Goal: Information Seeking & Learning: Learn about a topic

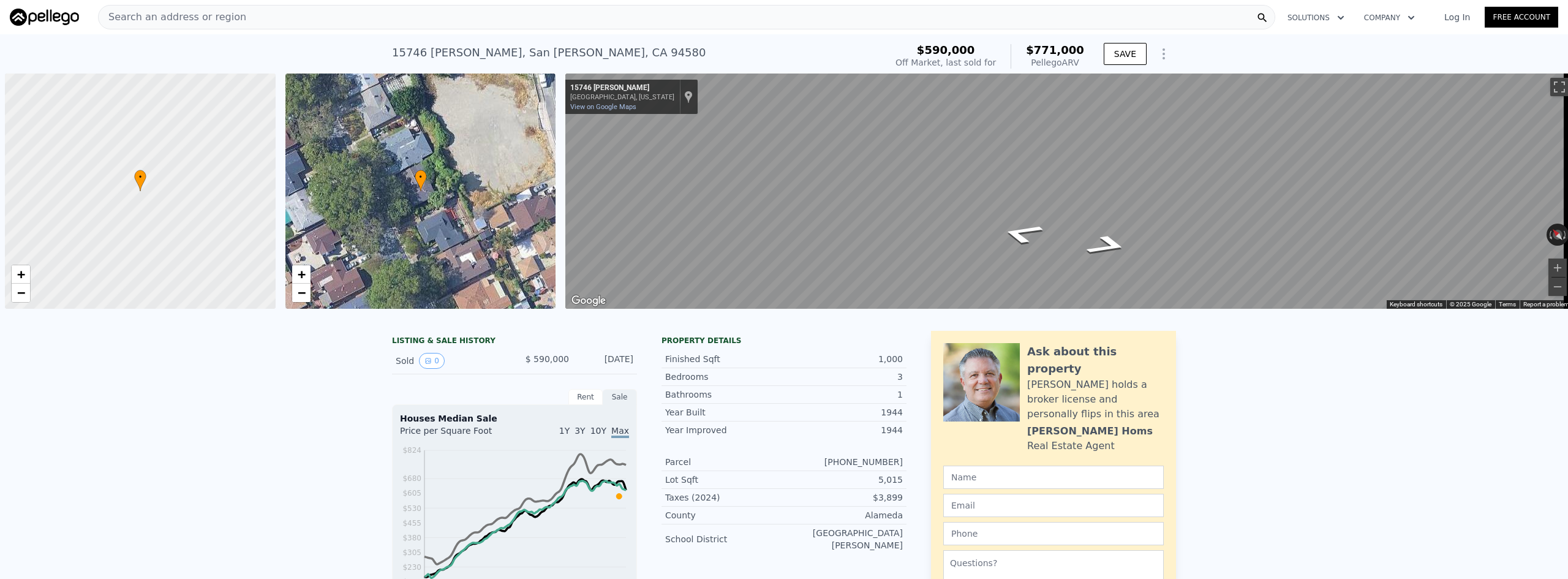
scroll to position [0, 5]
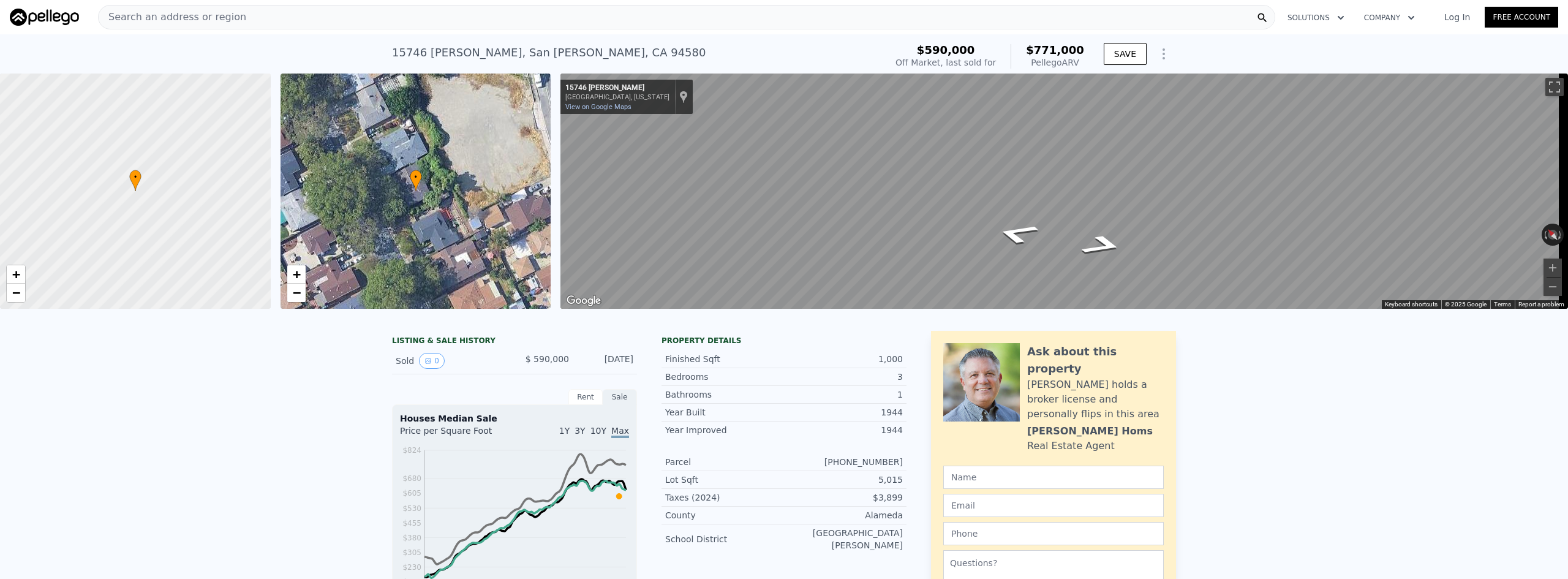
click at [247, 18] on div "Search an address or region" at bounding box center [686, 17] width 1177 height 25
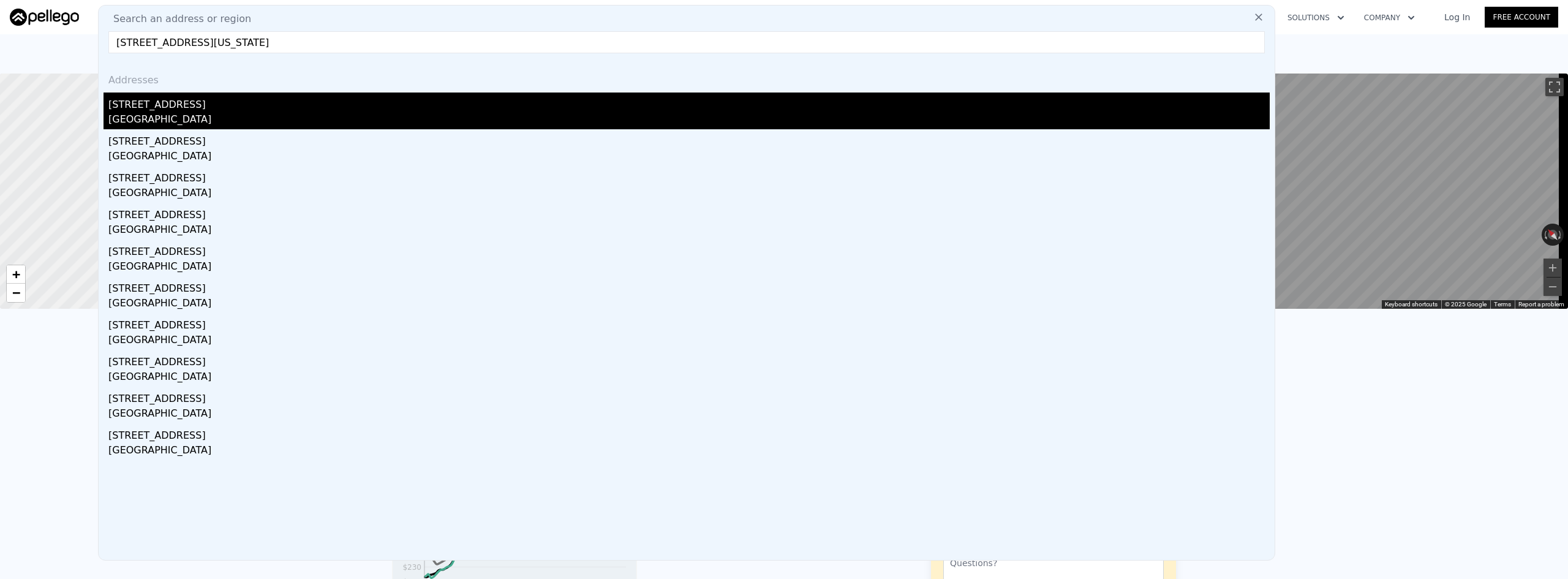
type input "[STREET_ADDRESS][US_STATE]"
click at [220, 115] on div "[GEOGRAPHIC_DATA]" at bounding box center [688, 121] width 1161 height 18
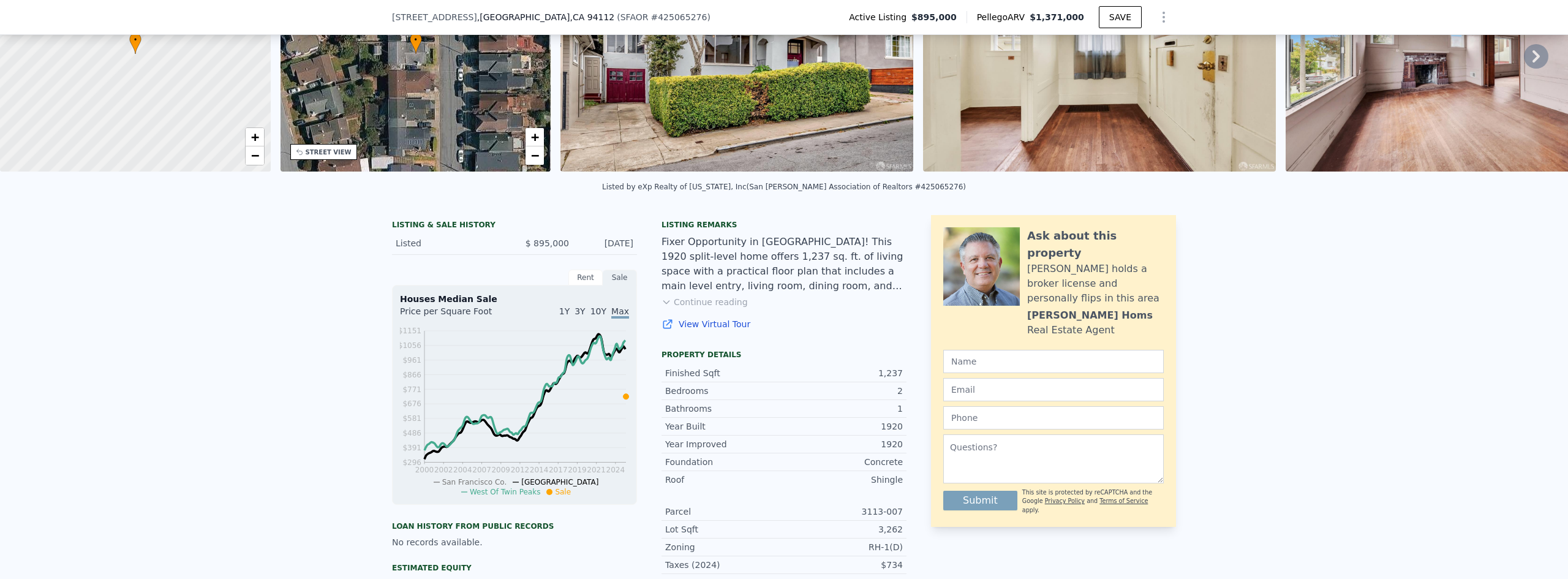
scroll to position [119, 0]
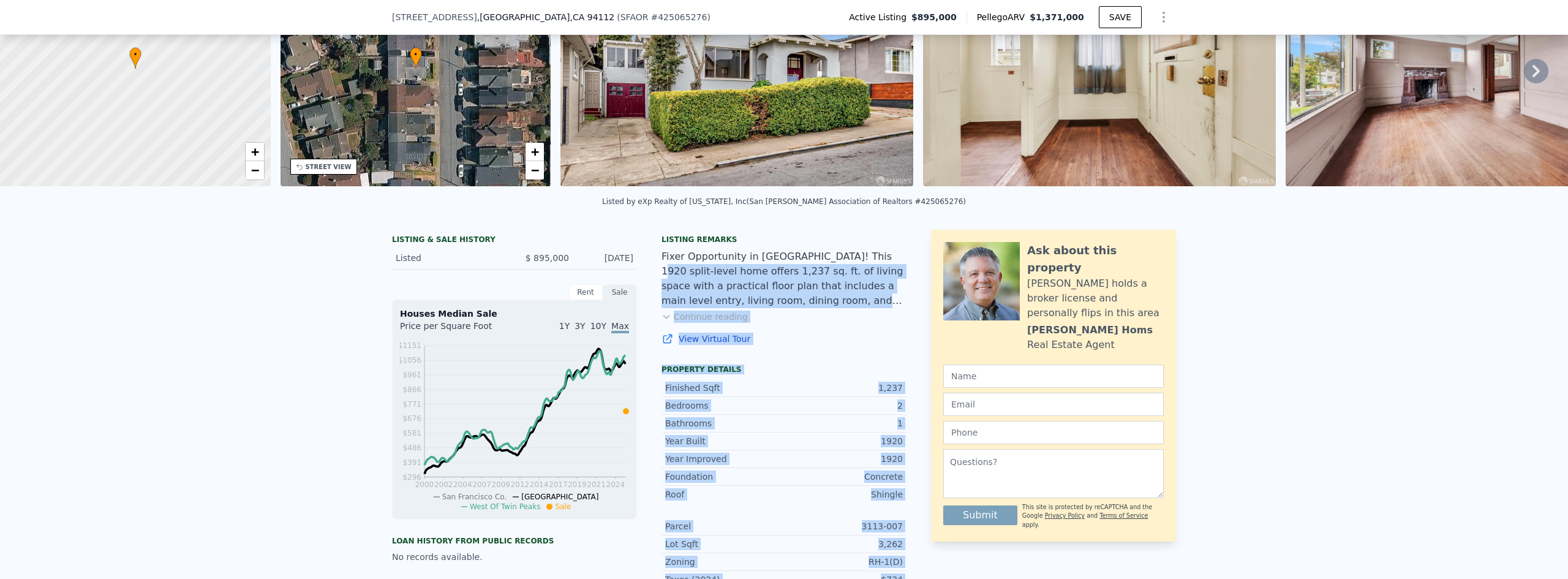
drag, startPoint x: 850, startPoint y: 265, endPoint x: 924, endPoint y: 267, distance: 74.0
click at [924, 267] on div "LISTING & SALE HISTORY Listed $ 895,000 [DATE] Rent Sale Rent over time Price p…" at bounding box center [784, 475] width 784 height 491
drag, startPoint x: 891, startPoint y: 265, endPoint x: 900, endPoint y: 258, distance: 11.4
click at [891, 264] on div "Fixer Opportunity in [GEOGRAPHIC_DATA]! This 1920 split-level home offers 1,237…" at bounding box center [784, 279] width 245 height 59
click at [887, 263] on div "Fixer Opportunity in [GEOGRAPHIC_DATA]! This 1920 split-level home offers 1,237…" at bounding box center [784, 279] width 245 height 59
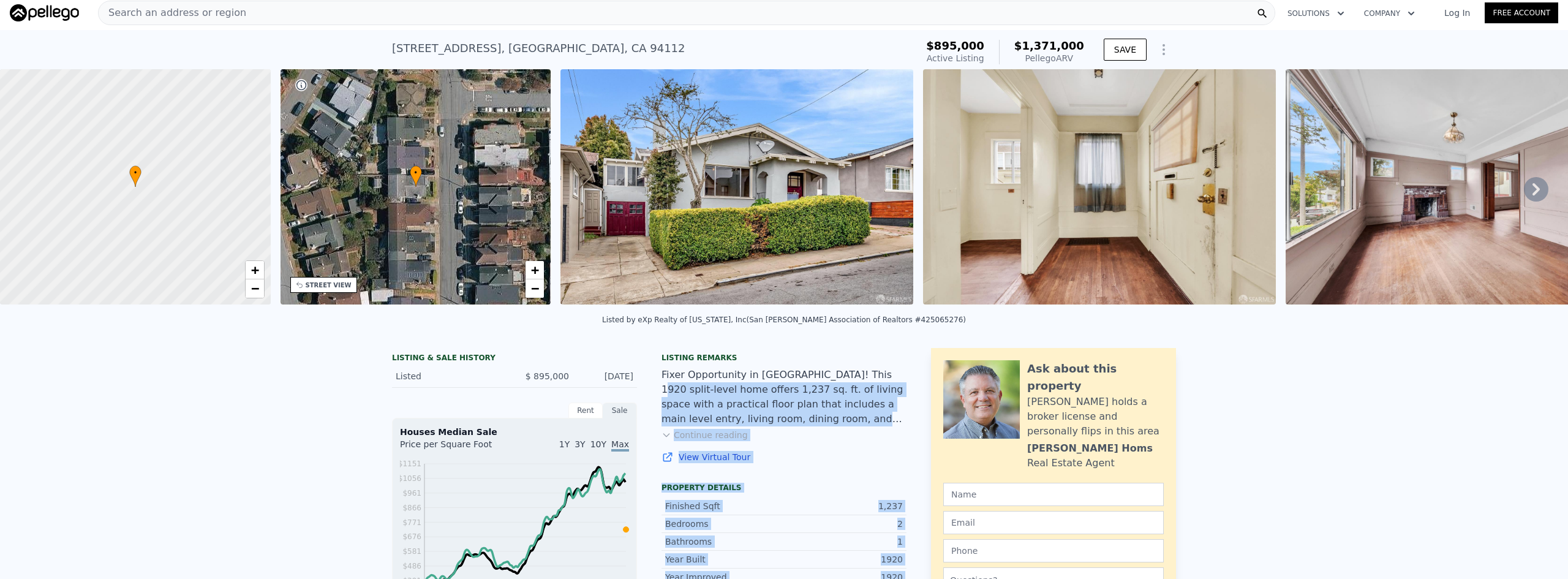
scroll to position [0, 0]
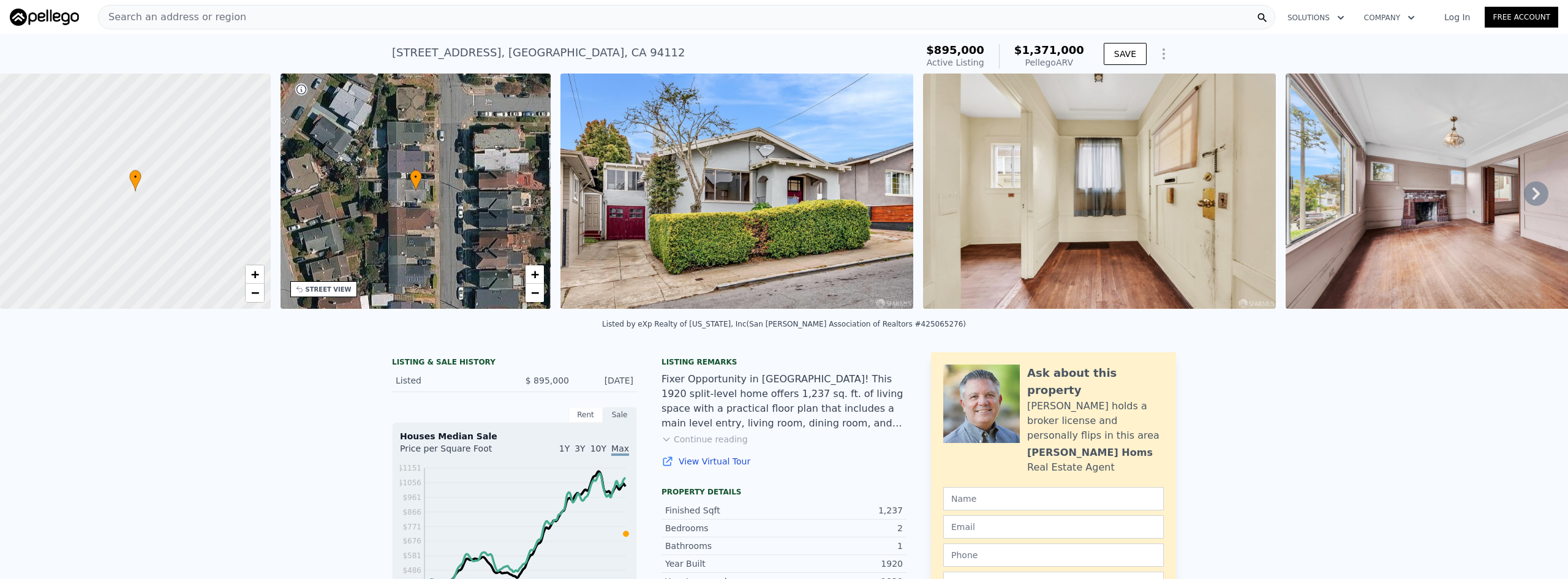
click at [236, 21] on div "Search an address or region" at bounding box center [686, 17] width 1177 height 25
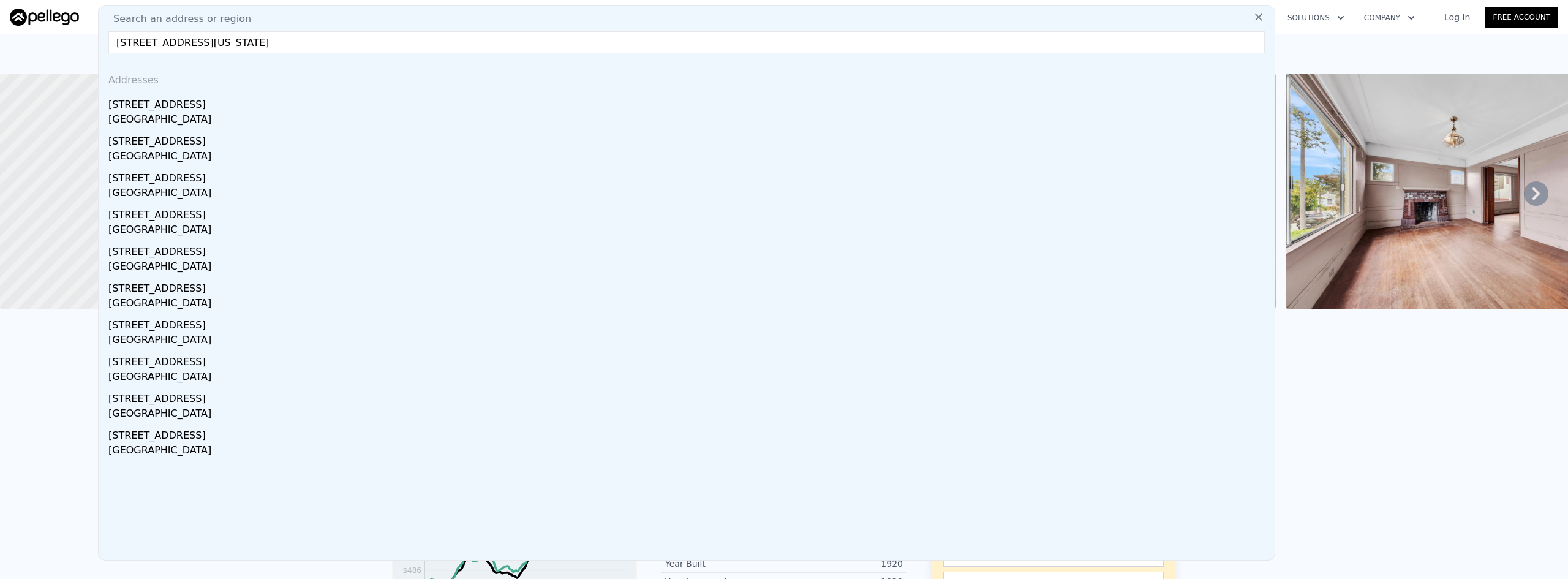
type input "[STREET_ADDRESS][US_STATE]"
click at [191, 108] on div "[STREET_ADDRESS]" at bounding box center [688, 102] width 1161 height 20
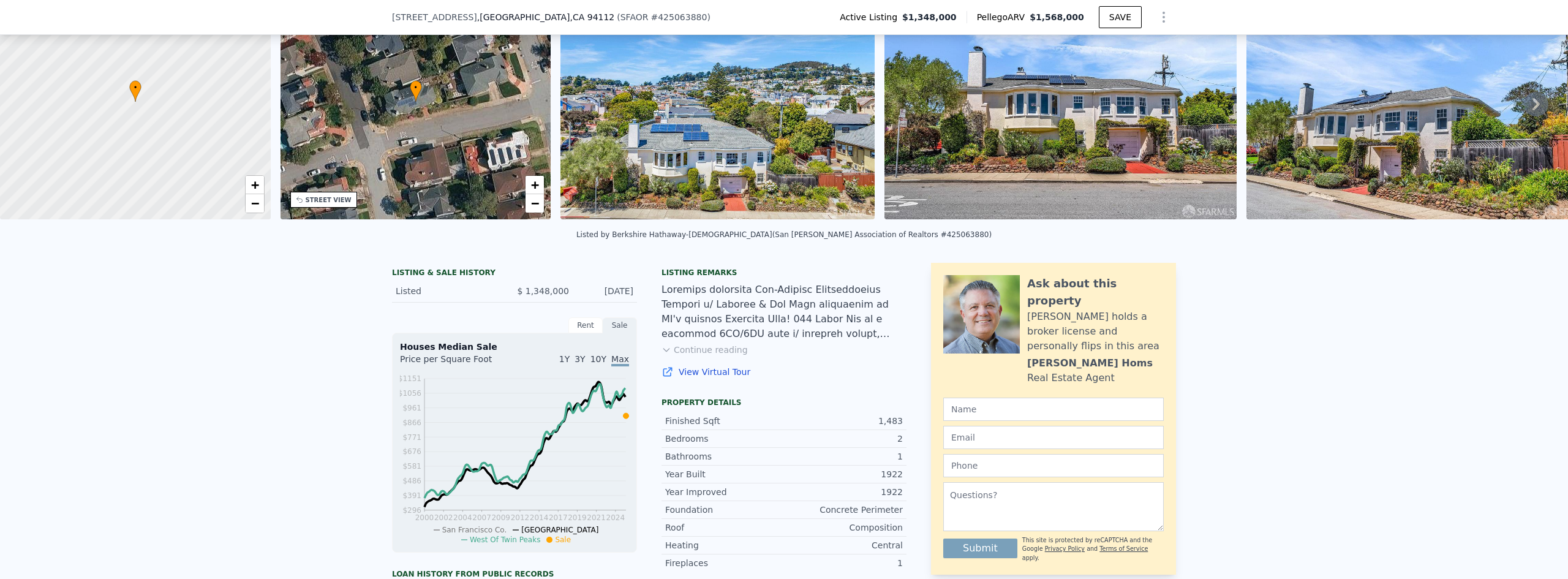
scroll to position [180, 0]
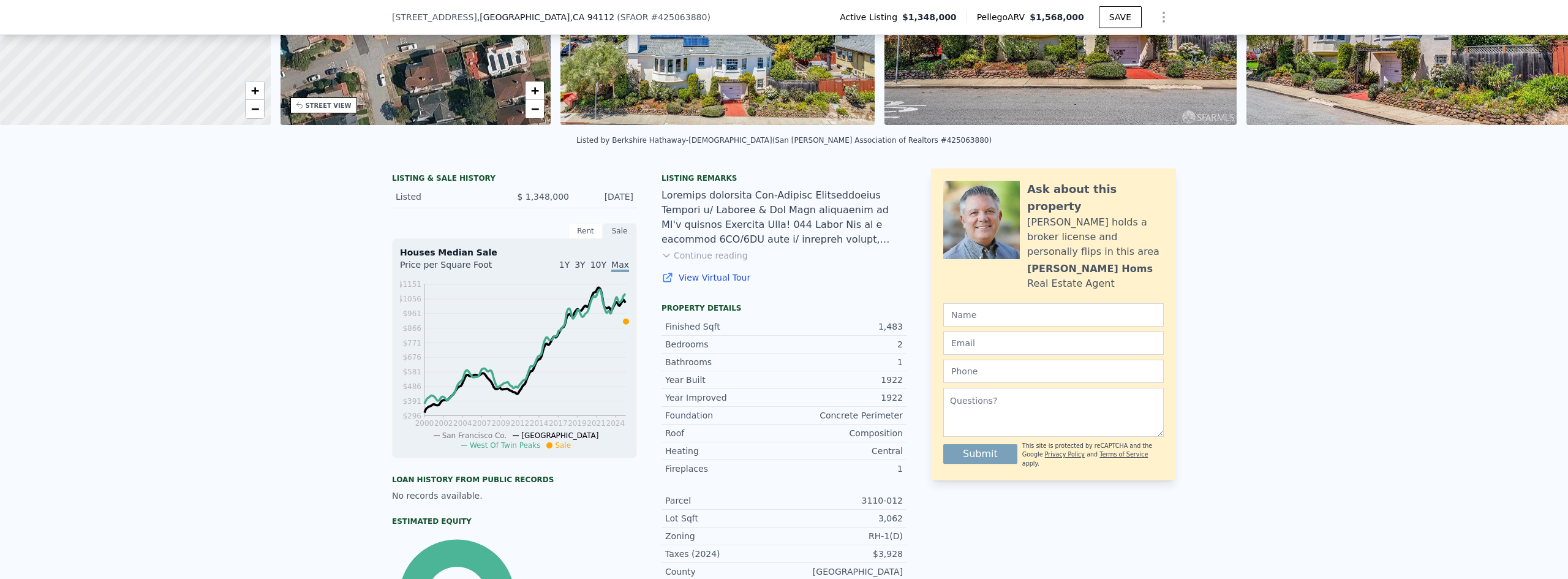
click at [716, 262] on button "Continue reading" at bounding box center [704, 255] width 87 height 12
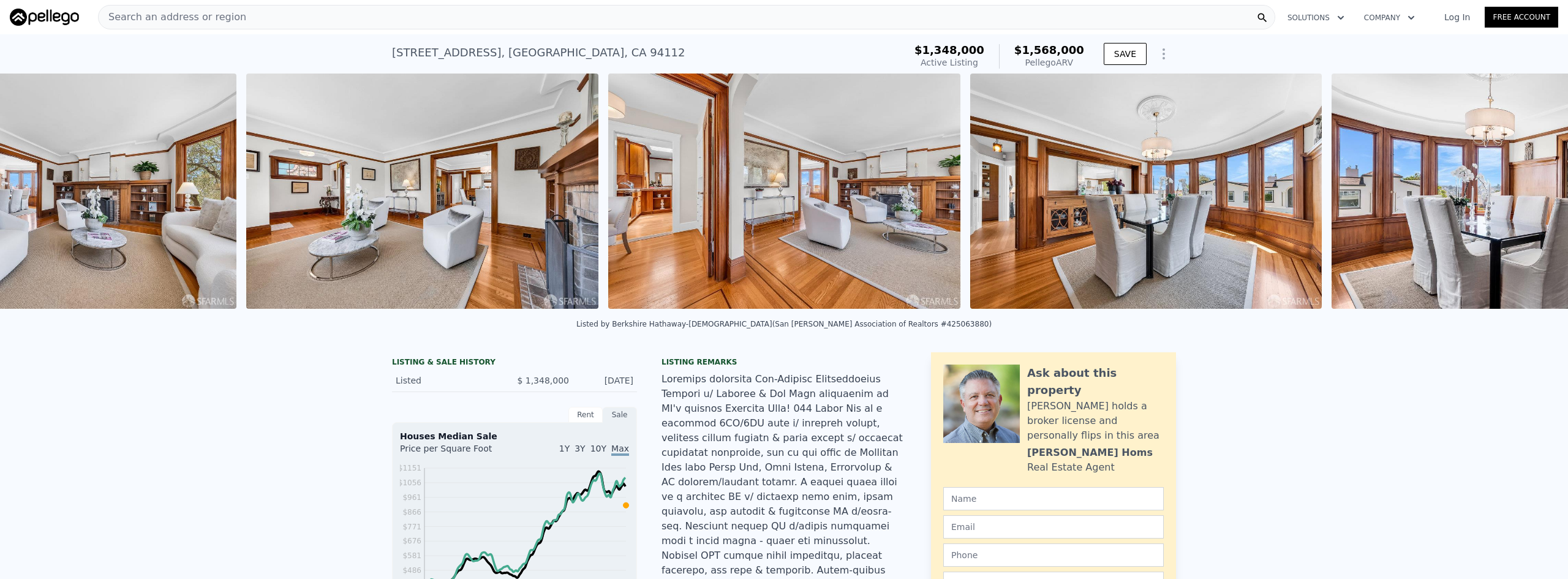
scroll to position [0, 5]
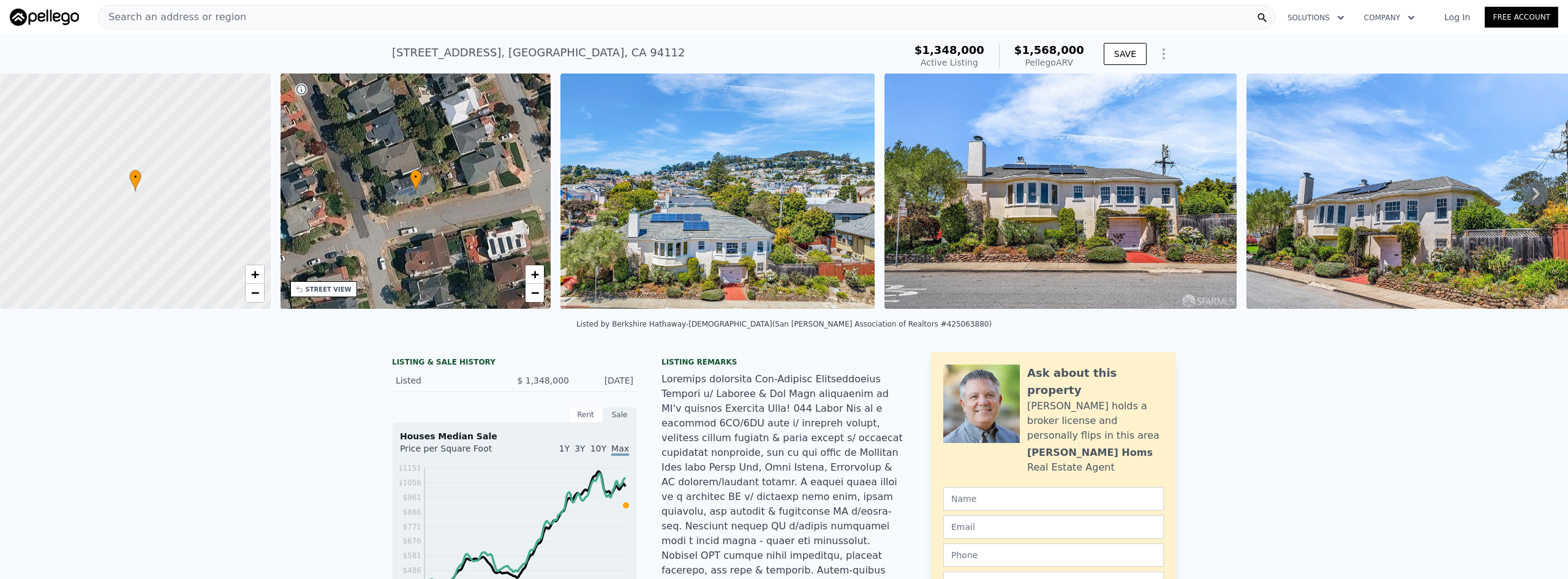
drag, startPoint x: 201, startPoint y: 530, endPoint x: 216, endPoint y: 422, distance: 109.0
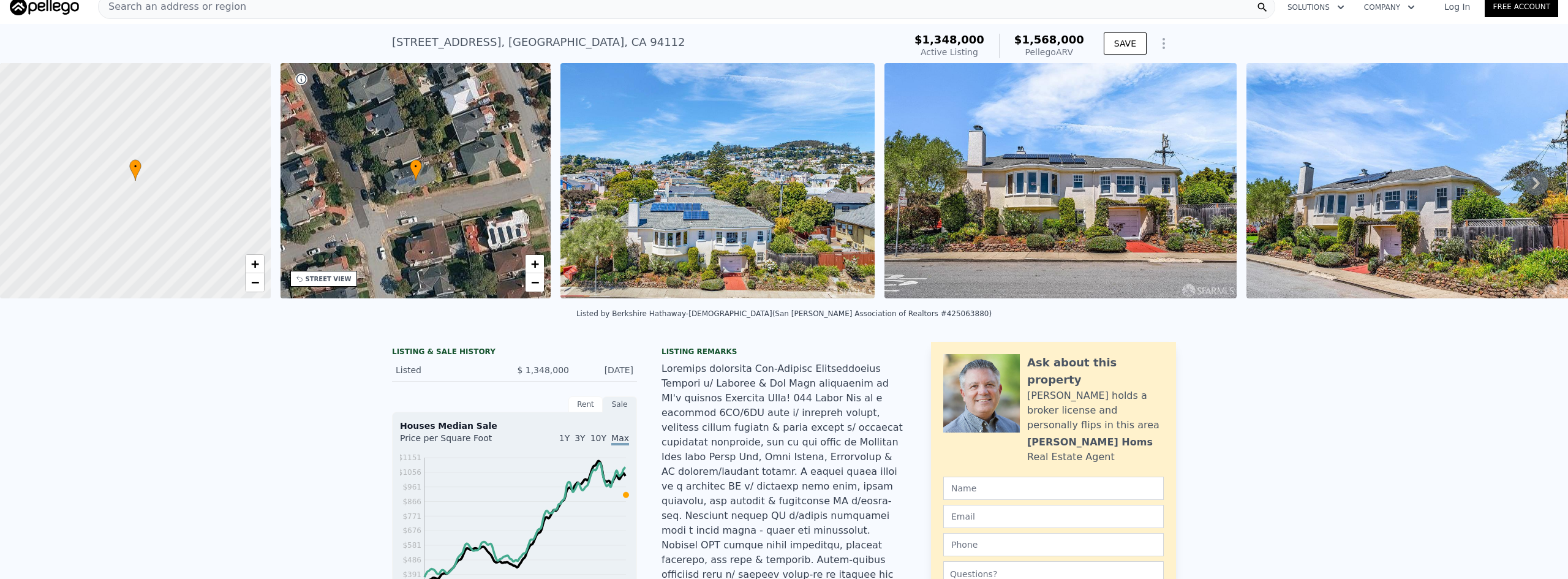
scroll to position [0, 0]
